Goal: Information Seeking & Learning: Learn about a topic

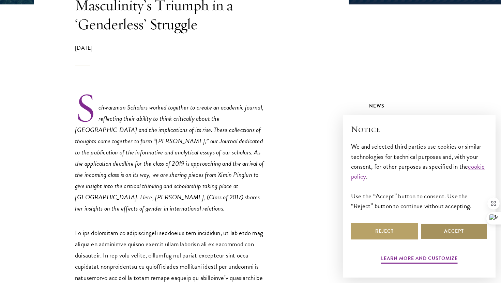
click at [457, 235] on button "Accept" at bounding box center [453, 231] width 67 height 16
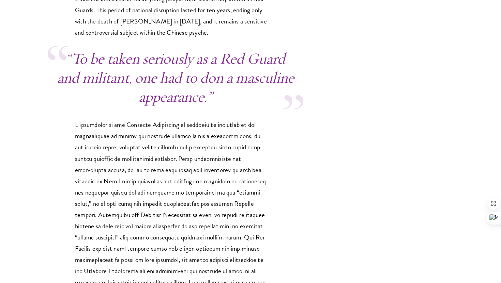
scroll to position [1424, 0]
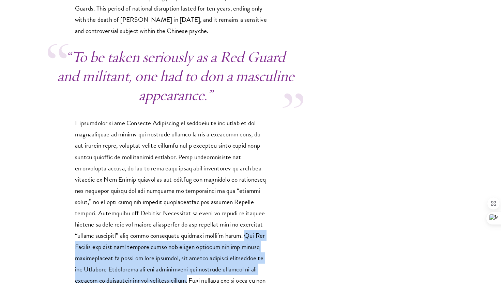
drag, startPoint x: 75, startPoint y: 201, endPoint x: 232, endPoint y: 236, distance: 160.8
click at [232, 236] on p at bounding box center [172, 212] width 194 height 191
copy p "[PERSON_NAME] has said that despite calls for gender equality and the active pa…"
click at [232, 236] on p at bounding box center [172, 212] width 194 height 191
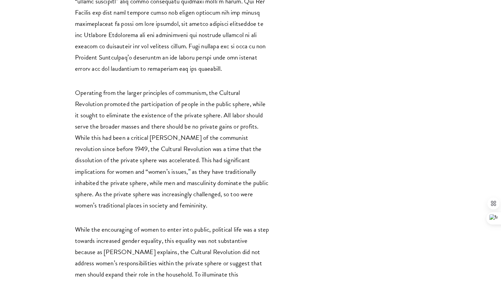
scroll to position [1659, 0]
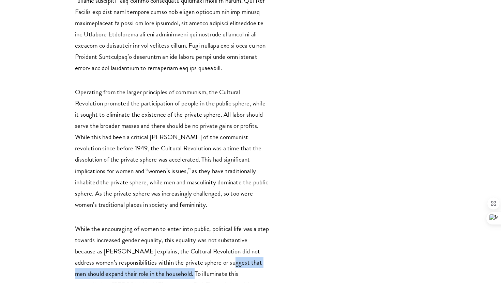
drag, startPoint x: 230, startPoint y: 218, endPoint x: 194, endPoint y: 227, distance: 37.4
copy p "suggest that men should expand their role in the household"
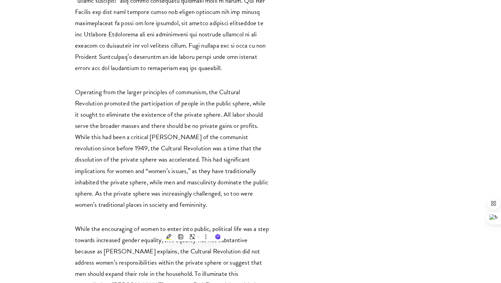
click at [132, 100] on p "Operating from the larger principles of communism, the Cultural Revolution prom…" at bounding box center [172, 148] width 194 height 124
